Goal: Task Accomplishment & Management: Complete application form

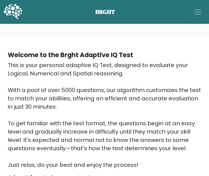
click at [10, 22] on link "BRGHT" at bounding box center [12, 11] width 19 height 19
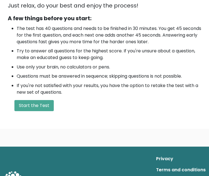
scroll to position [161, 0]
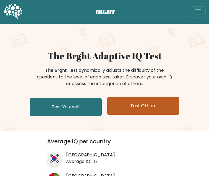
click at [139, 114] on link "Test Others" at bounding box center [143, 106] width 72 height 18
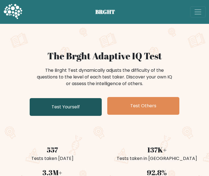
click at [86, 116] on link "Test Yourself" at bounding box center [66, 107] width 72 height 18
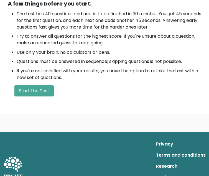
scroll to position [174, 0]
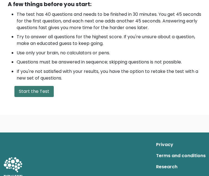
click at [54, 86] on button "Start the Test" at bounding box center [33, 91] width 39 height 11
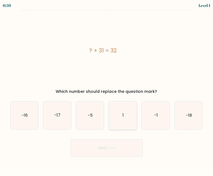
click at [123, 121] on icon "1" at bounding box center [123, 116] width 28 height 28
click at [107, 90] on input "d. 1" at bounding box center [107, 88] width 0 height 1
radio input "true"
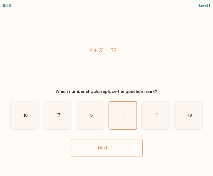
click at [112, 146] on button "Next" at bounding box center [107, 148] width 72 height 18
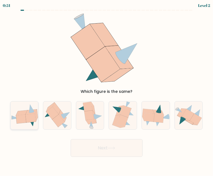
click at [29, 121] on icon at bounding box center [31, 118] width 10 height 9
click at [107, 90] on input "a." at bounding box center [107, 88] width 0 height 1
radio input "true"
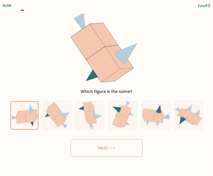
click at [118, 149] on button "Next" at bounding box center [107, 148] width 72 height 18
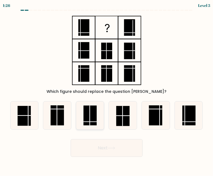
click at [91, 124] on rect at bounding box center [90, 116] width 13 height 20
click at [107, 90] on input "c." at bounding box center [107, 88] width 0 height 1
radio input "true"
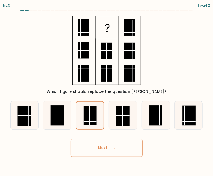
click at [101, 156] on button "Next" at bounding box center [107, 148] width 72 height 18
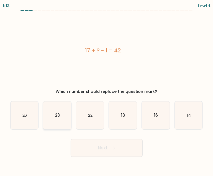
click at [56, 117] on text "23" at bounding box center [57, 116] width 5 height 6
click at [107, 90] on input "b. 23" at bounding box center [107, 88] width 0 height 1
radio input "true"
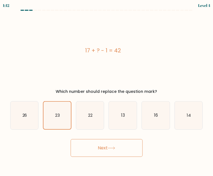
click at [120, 152] on button "Next" at bounding box center [107, 148] width 72 height 18
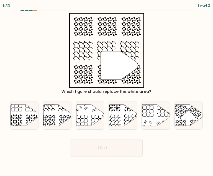
drag, startPoint x: 120, startPoint y: 152, endPoint x: 173, endPoint y: 152, distance: 53.0
click at [173, 152] on div "Next" at bounding box center [107, 147] width 200 height 21
click at [51, 116] on icon at bounding box center [48, 122] width 14 height 14
click at [107, 90] on input "b." at bounding box center [107, 88] width 0 height 1
radio input "true"
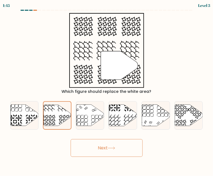
click at [109, 152] on button "Next" at bounding box center [107, 148] width 72 height 18
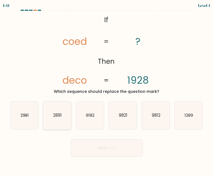
click at [58, 117] on text "2891" at bounding box center [57, 116] width 9 height 6
click at [107, 90] on input "b. 2891" at bounding box center [107, 88] width 0 height 1
radio input "true"
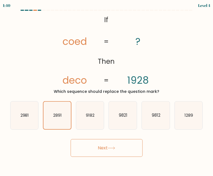
click at [118, 149] on button "Next" at bounding box center [107, 148] width 72 height 18
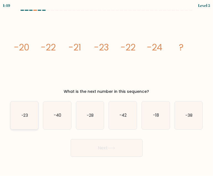
click at [27, 119] on icon "-23" at bounding box center [25, 116] width 28 height 28
click at [107, 90] on input "a. -23" at bounding box center [107, 88] width 0 height 1
radio input "true"
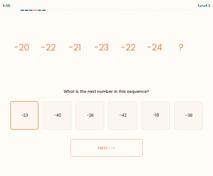
click at [98, 142] on button "Next" at bounding box center [107, 148] width 72 height 18
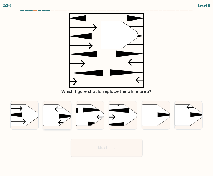
click at [60, 115] on icon at bounding box center [67, 116] width 17 height 5
click at [107, 90] on input "b." at bounding box center [107, 88] width 0 height 1
radio input "true"
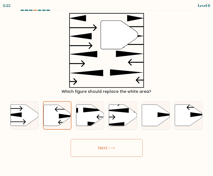
click at [105, 147] on button "Next" at bounding box center [107, 148] width 72 height 18
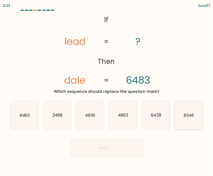
click at [201, 118] on icon "8346" at bounding box center [189, 116] width 28 height 28
click at [107, 90] on input "f. 8346" at bounding box center [107, 88] width 0 height 1
radio input "true"
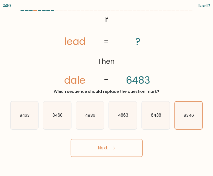
click at [118, 143] on button "Next" at bounding box center [107, 148] width 72 height 18
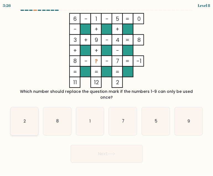
click at [26, 119] on icon "2" at bounding box center [25, 121] width 28 height 28
click at [107, 90] on input "a. 2" at bounding box center [107, 88] width 0 height 1
radio input "true"
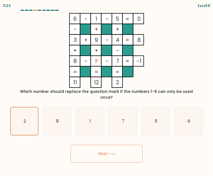
click at [89, 146] on button "Next" at bounding box center [107, 154] width 72 height 18
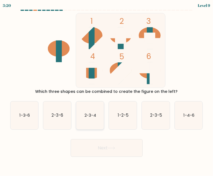
click at [88, 120] on icon "2-3-4" at bounding box center [90, 116] width 28 height 28
click at [107, 90] on input "c. 2-3-4" at bounding box center [107, 88] width 0 height 1
radio input "true"
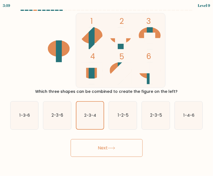
click at [105, 153] on button "Next" at bounding box center [107, 148] width 72 height 18
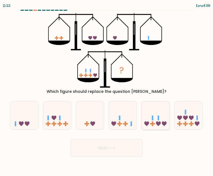
click at [152, 117] on rect at bounding box center [152, 118] width 1 height 5
click at [107, 90] on input "e." at bounding box center [107, 88] width 0 height 1
radio input "true"
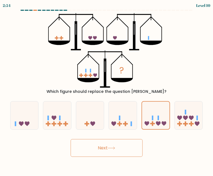
click at [124, 143] on button "Next" at bounding box center [107, 148] width 72 height 18
click at [107, 150] on button "Next" at bounding box center [107, 148] width 72 height 18
click at [107, 147] on button "Next" at bounding box center [107, 148] width 72 height 18
click at [115, 147] on icon at bounding box center [111, 148] width 7 height 3
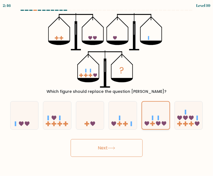
click at [155, 115] on icon at bounding box center [155, 115] width 27 height 23
click at [107, 90] on input "e." at bounding box center [107, 88] width 0 height 1
click at [108, 149] on button "Next" at bounding box center [107, 148] width 72 height 18
click at [100, 148] on button "Next" at bounding box center [107, 148] width 72 height 18
click at [132, 149] on button "Next" at bounding box center [107, 148] width 72 height 18
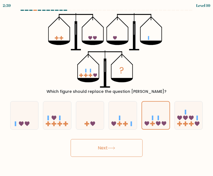
click at [120, 73] on tspan "?" at bounding box center [122, 70] width 5 height 12
click at [88, 113] on icon at bounding box center [90, 115] width 28 height 23
click at [107, 90] on input "c." at bounding box center [107, 88] width 0 height 1
radio input "true"
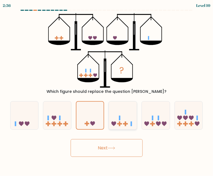
click at [128, 113] on icon at bounding box center [123, 115] width 28 height 23
click at [107, 90] on input "d." at bounding box center [107, 88] width 0 height 1
radio input "true"
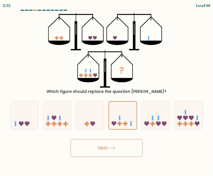
click at [119, 144] on button "Next" at bounding box center [107, 148] width 72 height 18
click at [183, 114] on icon at bounding box center [189, 115] width 28 height 23
click at [107, 90] on input "f." at bounding box center [107, 88] width 0 height 1
radio input "true"
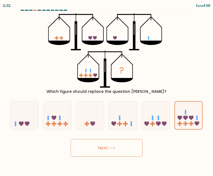
click at [102, 148] on button "Next" at bounding box center [107, 148] width 72 height 18
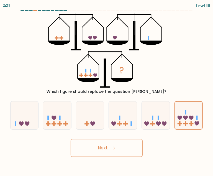
click at [102, 148] on button "Next" at bounding box center [107, 148] width 72 height 18
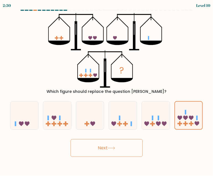
click at [102, 148] on button "Next" at bounding box center [107, 148] width 72 height 18
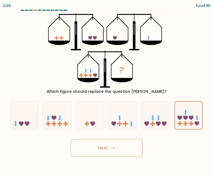
click at [102, 148] on button "Next" at bounding box center [107, 148] width 72 height 18
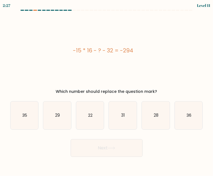
drag, startPoint x: 71, startPoint y: 50, endPoint x: 155, endPoint y: 50, distance: 84.4
click at [155, 50] on div "-15 * 16 - ? - 32 = -294" at bounding box center [103, 50] width 186 height 8
copy div "-15 * 16 - ? - 32 = -294"
drag, startPoint x: 34, startPoint y: 37, endPoint x: 44, endPoint y: 45, distance: 12.5
click at [34, 37] on div "-15 * 16 - ? - 32 = -294" at bounding box center [103, 50] width 186 height 75
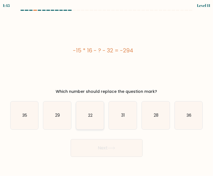
click at [96, 117] on icon "22" at bounding box center [90, 116] width 28 height 28
click at [107, 90] on input "c. 22" at bounding box center [107, 88] width 0 height 1
radio input "true"
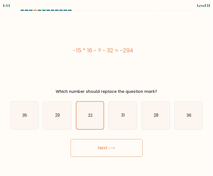
click at [110, 149] on icon at bounding box center [111, 148] width 7 height 3
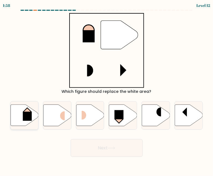
click at [19, 118] on icon at bounding box center [25, 115] width 28 height 21
click at [107, 90] on input "a." at bounding box center [107, 88] width 0 height 1
radio input "true"
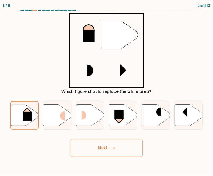
click at [98, 146] on button "Next" at bounding box center [107, 148] width 72 height 18
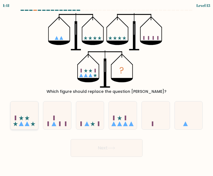
click at [24, 115] on icon at bounding box center [25, 115] width 28 height 23
click at [107, 90] on input "a." at bounding box center [107, 88] width 0 height 1
radio input "true"
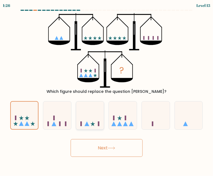
click at [84, 120] on icon at bounding box center [90, 115] width 28 height 23
click at [107, 90] on input "c." at bounding box center [107, 88] width 0 height 1
radio input "true"
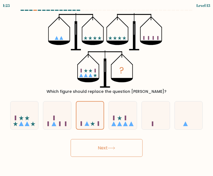
click at [102, 150] on button "Next" at bounding box center [107, 148] width 72 height 18
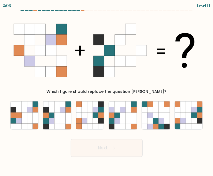
click at [107, 149] on button "Next" at bounding box center [107, 148] width 72 height 18
click at [52, 112] on icon at bounding box center [52, 110] width 6 height 6
click at [107, 90] on input "b." at bounding box center [107, 88] width 0 height 1
radio input "true"
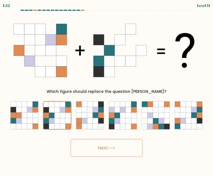
click at [107, 142] on button "Next" at bounding box center [107, 148] width 72 height 18
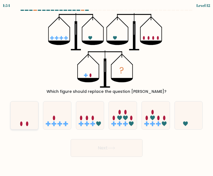
click at [16, 107] on icon at bounding box center [25, 115] width 28 height 23
click at [107, 90] on input "a." at bounding box center [107, 88] width 0 height 1
radio input "true"
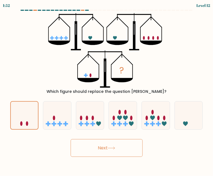
click at [118, 146] on button "Next" at bounding box center [107, 148] width 72 height 18
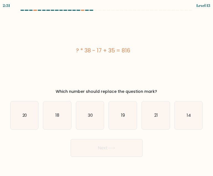
drag, startPoint x: 76, startPoint y: 51, endPoint x: 141, endPoint y: 53, distance: 65.2
click at [141, 53] on div "? * 38 - 17 + 35 = 816" at bounding box center [103, 50] width 186 height 8
copy div "? * 38 - 17 + 35 = 816"
click at [145, 115] on icon "21" at bounding box center [156, 116] width 28 height 28
click at [107, 90] on input "e. 21" at bounding box center [107, 88] width 0 height 1
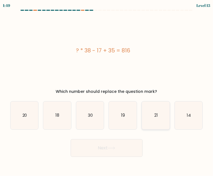
radio input "true"
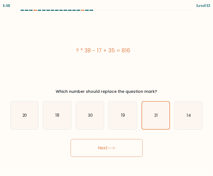
click at [123, 148] on button "Next" at bounding box center [107, 148] width 72 height 18
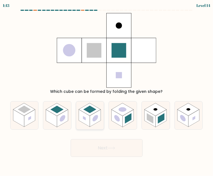
click at [97, 116] on circle at bounding box center [96, 118] width 6 height 9
click at [107, 90] on input "c." at bounding box center [107, 88] width 0 height 1
radio input "true"
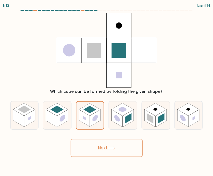
click at [113, 140] on button "Next" at bounding box center [107, 148] width 72 height 18
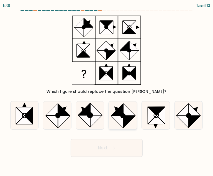
click at [128, 116] on icon at bounding box center [130, 122] width 12 height 12
click at [107, 90] on input "d." at bounding box center [107, 88] width 0 height 1
radio input "true"
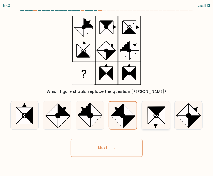
click at [155, 116] on icon at bounding box center [152, 115] width 8 height 17
click at [107, 90] on input "e." at bounding box center [107, 88] width 0 height 1
radio input "true"
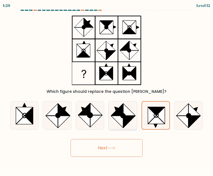
click at [132, 116] on icon at bounding box center [130, 110] width 12 height 12
click at [107, 90] on input "d." at bounding box center [107, 88] width 0 height 1
radio input "true"
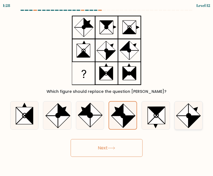
click at [195, 117] on icon at bounding box center [195, 122] width 12 height 12
click at [107, 90] on input "f." at bounding box center [107, 88] width 0 height 1
radio input "true"
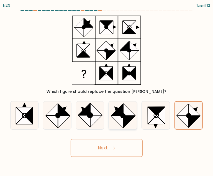
click at [133, 119] on icon at bounding box center [123, 116] width 28 height 28
click at [107, 90] on input "d." at bounding box center [107, 88] width 0 height 1
radio input "true"
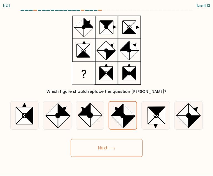
click at [117, 152] on button "Next" at bounding box center [107, 148] width 72 height 18
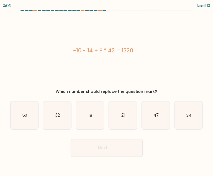
drag, startPoint x: 71, startPoint y: 46, endPoint x: 150, endPoint y: 48, distance: 79.7
click at [150, 48] on div "-10 - 14 + ? * 42 = 1320" at bounding box center [103, 50] width 186 height 75
copy div "-10 - 14 + ? * 42 = 1320"
click at [64, 126] on icon "32" at bounding box center [57, 116] width 28 height 28
click at [107, 90] on input "b. 32" at bounding box center [107, 88] width 0 height 1
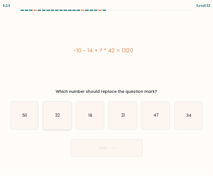
radio input "true"
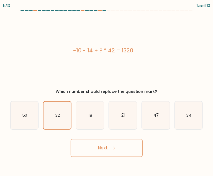
click at [115, 147] on icon at bounding box center [111, 148] width 7 height 3
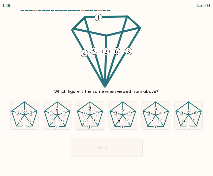
click at [93, 110] on icon at bounding box center [90, 116] width 28 height 28
click at [107, 90] on input "c." at bounding box center [107, 88] width 0 height 1
radio input "true"
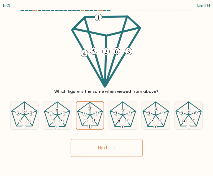
click at [106, 148] on button "Next" at bounding box center [107, 148] width 72 height 18
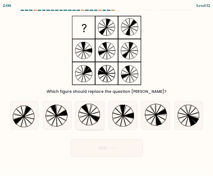
click at [93, 116] on icon at bounding box center [95, 118] width 10 height 7
click at [107, 90] on input "c." at bounding box center [107, 88] width 0 height 1
radio input "true"
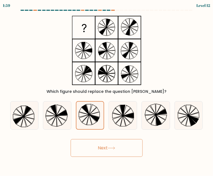
click at [100, 145] on button "Next" at bounding box center [107, 148] width 72 height 18
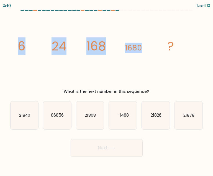
drag, startPoint x: 13, startPoint y: 51, endPoint x: 147, endPoint y: 47, distance: 134.1
click at [147, 47] on div "image/svg+xml 6 24 168 1680 ? What is the next number in this sequence?" at bounding box center [107, 54] width 200 height 82
copy g "6 24 168 1680"
click at [23, 57] on icon "image/svg+xml 6 24 168 1680 ?" at bounding box center [107, 50] width 186 height 75
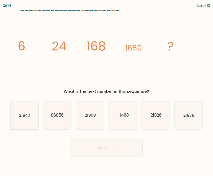
click at [27, 122] on icon "21840" at bounding box center [25, 116] width 28 height 28
click at [107, 90] on input "a. 21840" at bounding box center [107, 88] width 0 height 1
radio input "true"
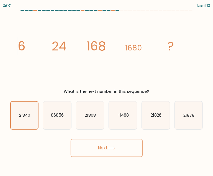
click at [98, 145] on button "Next" at bounding box center [107, 148] width 72 height 18
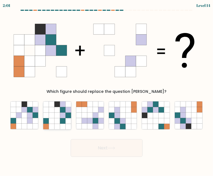
click at [63, 116] on icon at bounding box center [63, 116] width 6 height 6
click at [107, 90] on input "b." at bounding box center [107, 88] width 0 height 1
radio input "true"
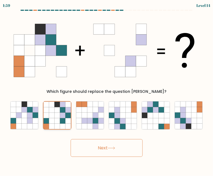
click at [56, 117] on icon at bounding box center [58, 116] width 6 height 6
click at [107, 90] on input "b." at bounding box center [107, 88] width 0 height 1
click at [189, 118] on icon at bounding box center [189, 116] width 6 height 6
click at [107, 90] on input "f." at bounding box center [107, 88] width 0 height 1
radio input "true"
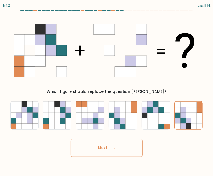
click at [120, 150] on button "Next" at bounding box center [107, 148] width 72 height 18
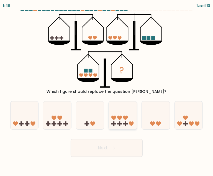
click at [119, 115] on icon at bounding box center [123, 115] width 28 height 23
click at [107, 90] on input "d." at bounding box center [107, 88] width 0 height 1
radio input "true"
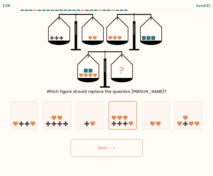
click at [112, 152] on button "Next" at bounding box center [107, 148] width 72 height 18
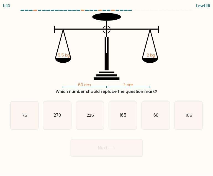
click at [100, 52] on icon "60 cm ? cm 5.5 kg 2 kg" at bounding box center [107, 50] width 186 height 75
click at [82, 75] on icon "60 cm ? cm 5.5 kg 2 kg" at bounding box center [107, 50] width 186 height 75
click at [127, 118] on text "165" at bounding box center [123, 116] width 7 height 6
click at [107, 90] on input "d. 165" at bounding box center [107, 88] width 0 height 1
radio input "true"
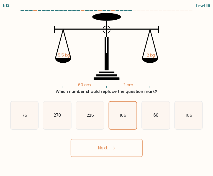
click at [111, 152] on button "Next" at bounding box center [107, 148] width 72 height 18
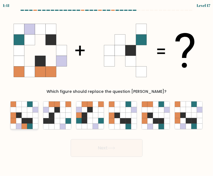
click at [34, 123] on icon at bounding box center [36, 122] width 6 height 6
click at [107, 90] on input "a." at bounding box center [107, 88] width 0 height 1
radio input "true"
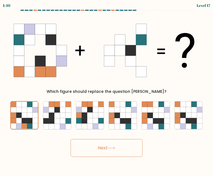
click at [114, 151] on button "Next" at bounding box center [107, 148] width 72 height 18
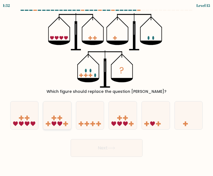
click at [59, 121] on icon at bounding box center [57, 115] width 28 height 23
click at [107, 90] on input "b." at bounding box center [107, 88] width 0 height 1
radio input "true"
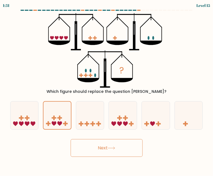
click at [105, 150] on button "Next" at bounding box center [107, 148] width 72 height 18
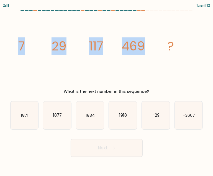
drag, startPoint x: 17, startPoint y: 48, endPoint x: 150, endPoint y: 46, distance: 132.7
click at [150, 46] on icon "image/svg+xml 7 29 117 469 ?" at bounding box center [107, 50] width 186 height 75
copy g "7 29 117 469"
click at [81, 75] on icon "image/svg+xml 7 29 117 469 ?" at bounding box center [107, 50] width 186 height 75
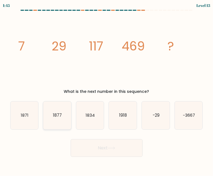
click at [56, 117] on text "1877" at bounding box center [57, 116] width 9 height 6
click at [107, 90] on input "b. 1877" at bounding box center [107, 88] width 0 height 1
radio input "true"
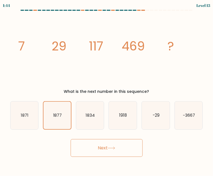
click at [123, 149] on button "Next" at bounding box center [107, 148] width 72 height 18
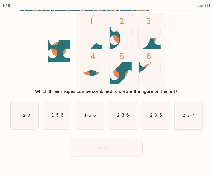
click at [192, 117] on text "2-3-4" at bounding box center [189, 116] width 12 height 6
click at [107, 90] on input "f. 2-3-4" at bounding box center [107, 88] width 0 height 1
radio input "true"
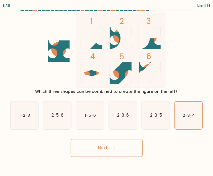
click at [117, 153] on button "Next" at bounding box center [107, 148] width 72 height 18
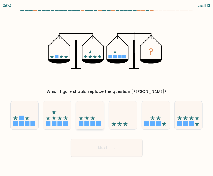
click at [92, 122] on rect at bounding box center [92, 124] width 5 height 5
click at [107, 90] on input "c." at bounding box center [107, 88] width 0 height 1
radio input "true"
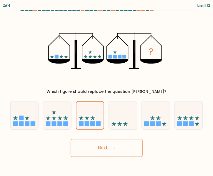
click at [111, 156] on button "Next" at bounding box center [107, 148] width 72 height 18
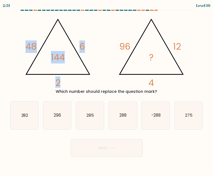
drag, startPoint x: 17, startPoint y: 40, endPoint x: 64, endPoint y: 59, distance: 51.0
click at [64, 59] on div "@import url('https://fonts.googleapis.com/css?family=Abril+Fatface:400,100,100i…" at bounding box center [107, 54] width 200 height 82
copy icon "48 6 2 144"
click at [92, 79] on icon "@import url('https://fonts.googleapis.com/css?family=Abril+Fatface:400,100,100i…" at bounding box center [107, 50] width 172 height 75
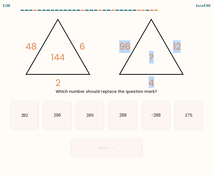
drag, startPoint x: 114, startPoint y: 28, endPoint x: 163, endPoint y: 51, distance: 53.9
click at [163, 51] on icon "@import url('https://fonts.googleapis.com/css?family=Abril+Fatface:400,100,100i…" at bounding box center [107, 50] width 172 height 75
copy icon "96 12 4 ?"
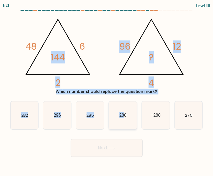
drag, startPoint x: 101, startPoint y: 40, endPoint x: 124, endPoint y: 108, distance: 72.0
click at [124, 108] on form at bounding box center [106, 83] width 213 height 147
click at [124, 108] on icon "288" at bounding box center [123, 116] width 28 height 28
click at [107, 90] on input "d. 288" at bounding box center [107, 88] width 0 height 1
radio input "true"
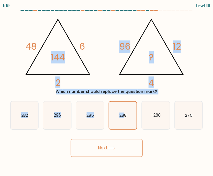
click at [115, 147] on icon at bounding box center [111, 148] width 7 height 3
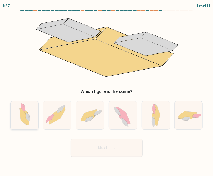
click at [24, 122] on icon at bounding box center [23, 116] width 7 height 17
click at [107, 90] on input "a." at bounding box center [107, 88] width 0 height 1
radio input "true"
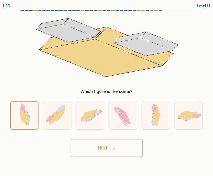
click at [85, 129] on div at bounding box center [90, 115] width 29 height 29
click at [107, 90] on input "c." at bounding box center [107, 88] width 0 height 1
radio input "true"
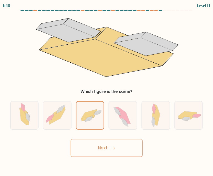
click at [107, 144] on button "Next" at bounding box center [107, 148] width 72 height 18
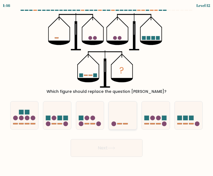
click at [130, 115] on icon at bounding box center [123, 115] width 28 height 23
click at [107, 90] on input "d." at bounding box center [107, 88] width 0 height 1
radio input "true"
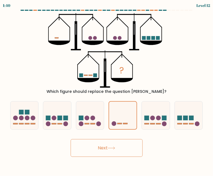
click at [109, 155] on button "Next" at bounding box center [107, 148] width 72 height 18
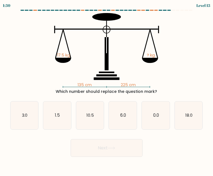
click at [83, 89] on div "Which number should replace the question mark?" at bounding box center [107, 92] width 186 height 6
click at [93, 60] on icon "135 cm 225 cm 17.5 kg ? kg" at bounding box center [107, 50] width 186 height 75
click at [95, 111] on icon "10.5" at bounding box center [90, 116] width 28 height 28
click at [107, 90] on input "c. 10.5" at bounding box center [107, 88] width 0 height 1
radio input "true"
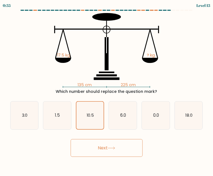
click at [114, 149] on icon at bounding box center [111, 148] width 7 height 3
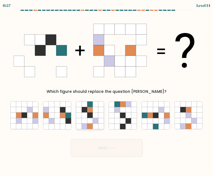
click at [94, 112] on icon at bounding box center [96, 110] width 6 height 6
click at [107, 90] on input "c." at bounding box center [107, 88] width 0 height 1
radio input "true"
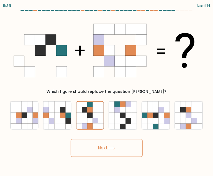
click at [109, 152] on button "Next" at bounding box center [107, 148] width 72 height 18
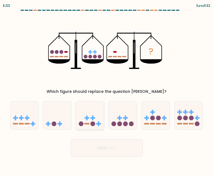
click at [97, 119] on icon at bounding box center [90, 115] width 28 height 23
click at [107, 90] on input "c." at bounding box center [107, 88] width 0 height 1
radio input "true"
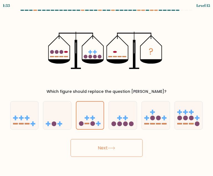
click at [102, 148] on button "Next" at bounding box center [107, 148] width 72 height 18
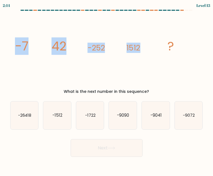
drag, startPoint x: 9, startPoint y: 51, endPoint x: 151, endPoint y: 45, distance: 142.2
click at [151, 45] on div "image/svg+xml -7 42 -252 1512 ? What is the next number in this sequence?" at bounding box center [107, 54] width 200 height 82
copy g "-7 42 -252 1512"
click at [120, 46] on icon "image/svg+xml -7 42 -252 1512 ?" at bounding box center [107, 50] width 186 height 75
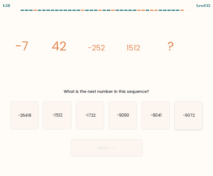
click at [181, 117] on icon "-9072" at bounding box center [189, 116] width 28 height 28
click at [107, 90] on input "f. -9072" at bounding box center [107, 88] width 0 height 1
radio input "true"
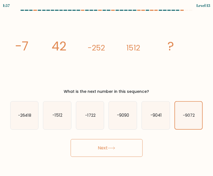
click at [117, 148] on button "Next" at bounding box center [107, 148] width 72 height 18
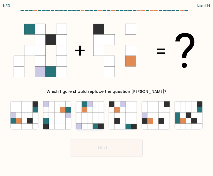
click at [89, 112] on icon at bounding box center [90, 110] width 6 height 6
click at [107, 90] on input "c." at bounding box center [107, 88] width 0 height 1
radio input "true"
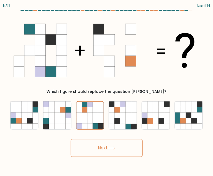
click at [112, 147] on icon at bounding box center [111, 148] width 7 height 3
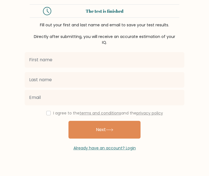
click at [66, 68] on input "text" at bounding box center [105, 60] width 160 height 16
type input "[PERSON_NAME]"
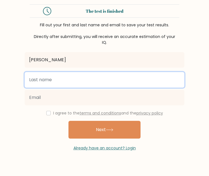
type input "Kilonzo"
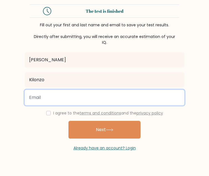
type input "[EMAIL_ADDRESS][DOMAIN_NAME]"
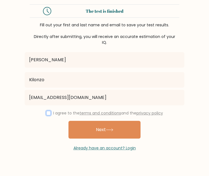
click at [48, 115] on input "checkbox" at bounding box center [48, 113] width 4 height 4
checkbox input "true"
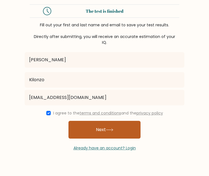
click at [100, 139] on button "Next" at bounding box center [105, 130] width 72 height 18
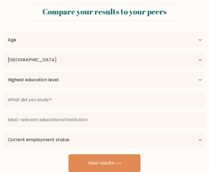
select select "US"
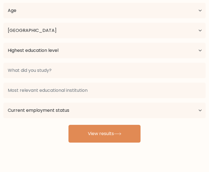
scroll to position [38, 0]
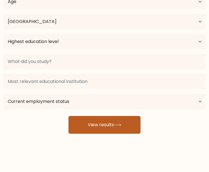
click at [114, 122] on button "View results" at bounding box center [105, 125] width 72 height 18
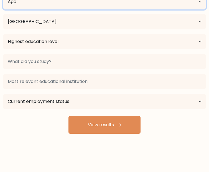
click at [54, 9] on select "Age Under 18 years old 18-24 years old 25-34 years old 35-44 years old 45-54 ye…" at bounding box center [104, 2] width 203 height 16
select select "18_24"
click at [3, 9] on select "Age Under 18 years old 18-24 years old 25-34 years old 35-44 years old 45-54 ye…" at bounding box center [104, 2] width 203 height 16
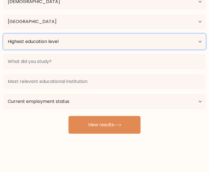
click at [68, 49] on select "Highest education level No schooling Primary Lower Secondary Upper Secondary Oc…" at bounding box center [104, 42] width 203 height 16
select select "bachelors_degree"
click at [3, 49] on select "Highest education level No schooling Primary Lower Secondary Upper Secondary Oc…" at bounding box center [104, 42] width 203 height 16
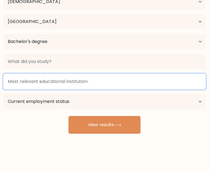
click at [66, 87] on input at bounding box center [104, 82] width 203 height 16
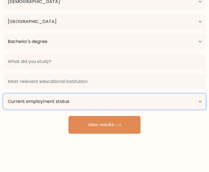
click at [128, 94] on select "Current employment status Employed Student Retired Other / prefer not to answer" at bounding box center [104, 102] width 203 height 16
select select "student"
click at [111, 94] on select "Current employment status Employed Student Retired Other / prefer not to answer" at bounding box center [104, 102] width 203 height 16
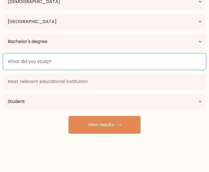
click at [147, 61] on input at bounding box center [104, 62] width 203 height 16
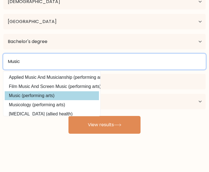
type input "Music"
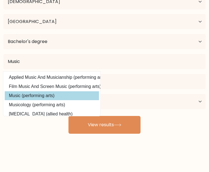
click at [153, 92] on div "Antony Kilonzo Age Under 18 years old 18-24 years old 25-34 years old 35-44 yea…" at bounding box center [104, 60] width 209 height 147
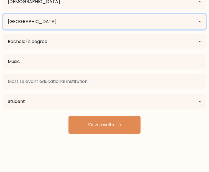
click at [152, 29] on select "Country Afghanistan Albania Algeria American Samoa Andorra Angola Anguilla Anta…" at bounding box center [104, 22] width 203 height 16
select select "KE"
click at [111, 29] on select "Country Afghanistan Albania Algeria American Samoa Andorra Angola Anguilla Anta…" at bounding box center [104, 22] width 203 height 16
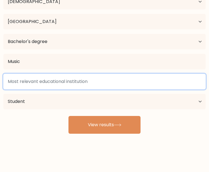
click at [60, 89] on input at bounding box center [104, 82] width 203 height 16
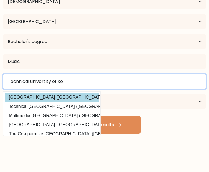
type input "Technical university of ke"
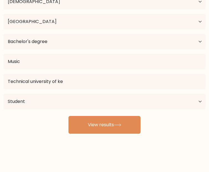
click at [66, 101] on div "Antony Kilonzo Age Under 18 years old 18-24 years old 25-34 years old 35-44 yea…" at bounding box center [104, 60] width 209 height 147
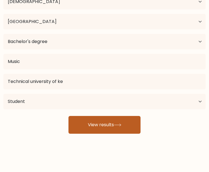
click at [93, 120] on button "View results" at bounding box center [105, 125] width 72 height 18
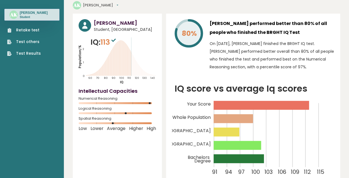
scroll to position [21, 0]
